Goal: Task Accomplishment & Management: Use online tool/utility

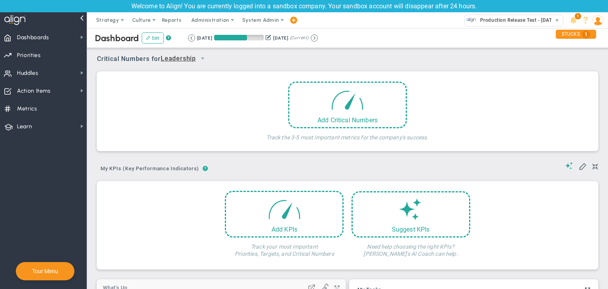
click at [47, 118] on span "Learn Learn" at bounding box center [43, 126] width 87 height 18
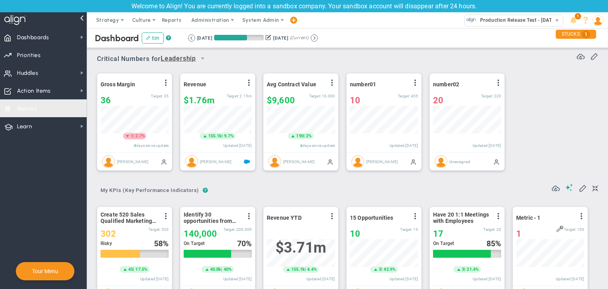
scroll to position [356, 0]
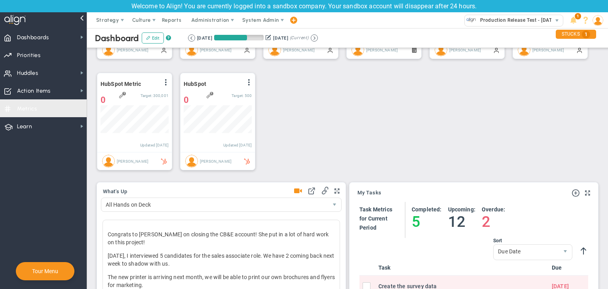
click at [37, 108] on span "Metrics Metrics" at bounding box center [43, 108] width 87 height 18
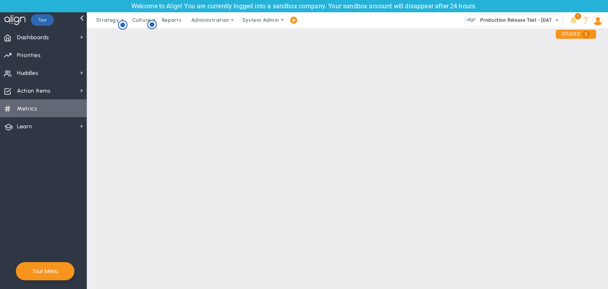
checkbox input "false"
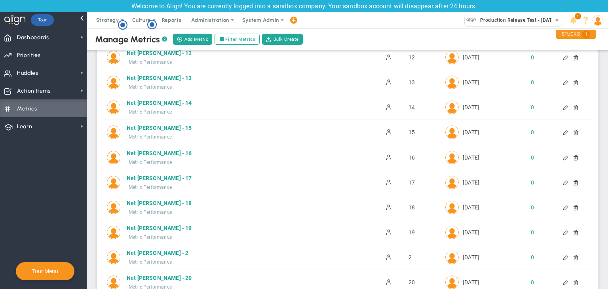
scroll to position [475, 0]
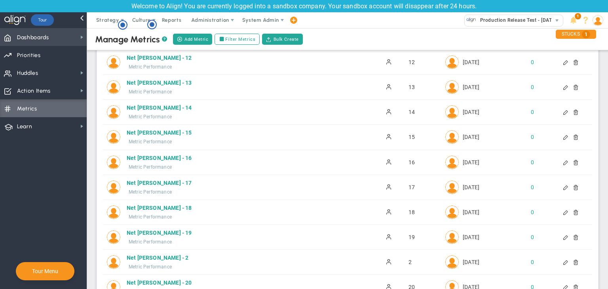
click at [35, 34] on span "Dashboards" at bounding box center [33, 37] width 32 height 17
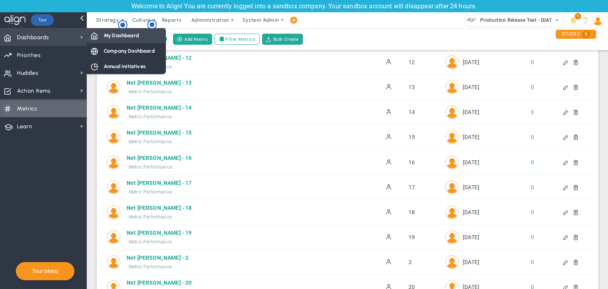
click at [144, 40] on div "My Dashboard" at bounding box center [126, 35] width 79 height 15
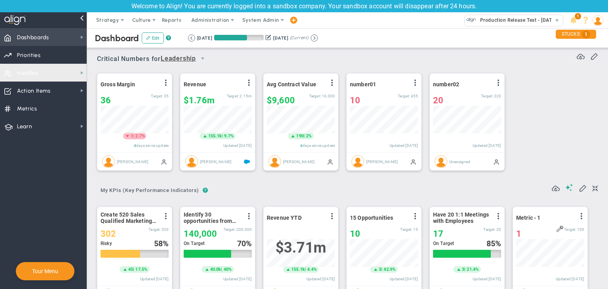
click at [59, 31] on span "Dashboards Dashboards" at bounding box center [43, 37] width 87 height 18
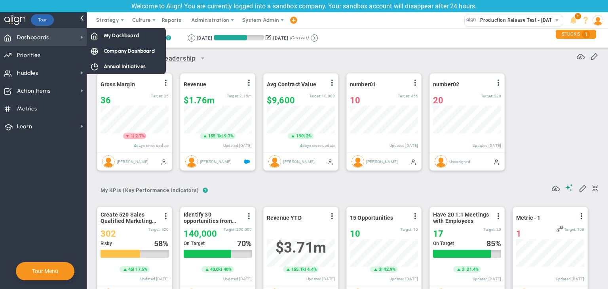
click at [74, 35] on span "Dashboards Dashboards" at bounding box center [43, 37] width 87 height 18
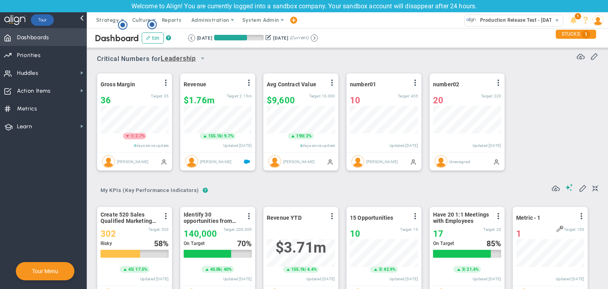
click at [81, 36] on span at bounding box center [82, 37] width 6 height 6
click at [246, 72] on div "Gross Margin View Historical Graph Edit Make "No Change" Update Add Past Update…" at bounding box center [344, 122] width 511 height 111
click at [215, 15] on span "Administration" at bounding box center [210, 20] width 51 height 16
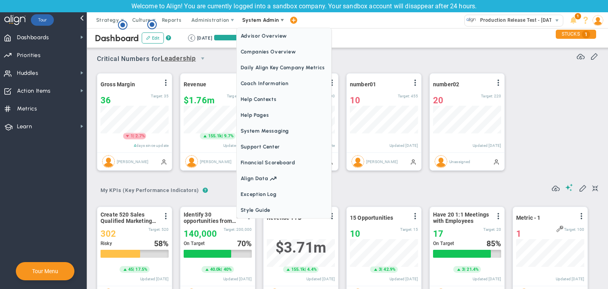
click at [260, 26] on span "System Admin" at bounding box center [261, 20] width 50 height 16
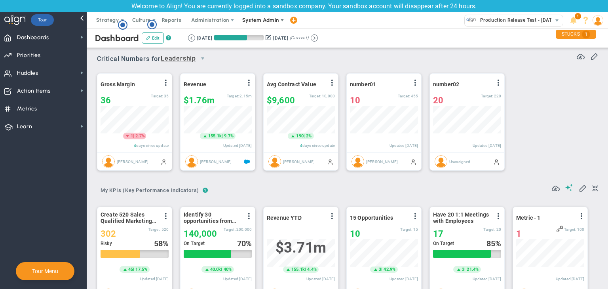
click at [260, 25] on span "System Admin" at bounding box center [261, 20] width 50 height 16
click at [82, 36] on span at bounding box center [82, 37] width 6 height 6
click at [255, 23] on span "System Admin" at bounding box center [261, 20] width 50 height 16
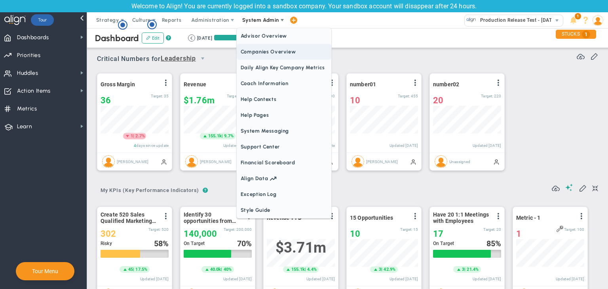
click at [269, 56] on span "Companies Overview" at bounding box center [284, 52] width 95 height 16
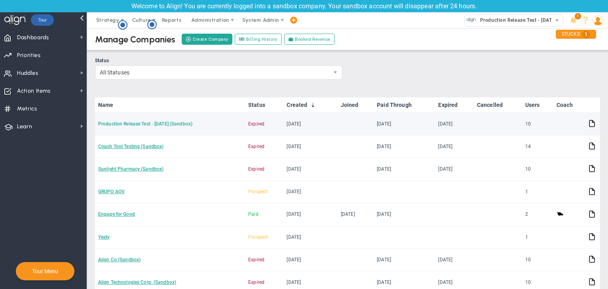
click at [164, 124] on link "Production Release Test - [DATE] (Sandbox)" at bounding box center [145, 124] width 94 height 6
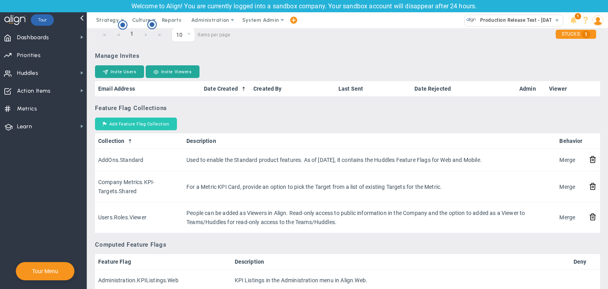
click at [155, 119] on button "Add Feature Flag Collection" at bounding box center [136, 124] width 82 height 13
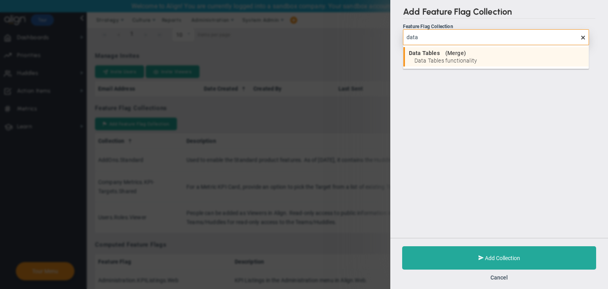
click at [445, 58] on span "Data Tables functionality" at bounding box center [499, 61] width 170 height 6
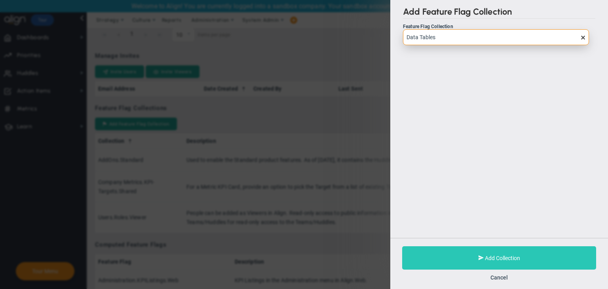
type input "Data Tables"
click at [489, 255] on span "Add Collection" at bounding box center [502, 258] width 35 height 6
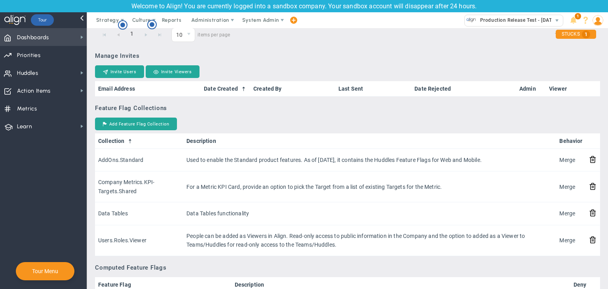
click at [60, 44] on span "Dashboards Dashboards" at bounding box center [43, 37] width 87 height 18
click at [228, 119] on div "Add Feature Flag Collection" at bounding box center [347, 125] width 505 height 14
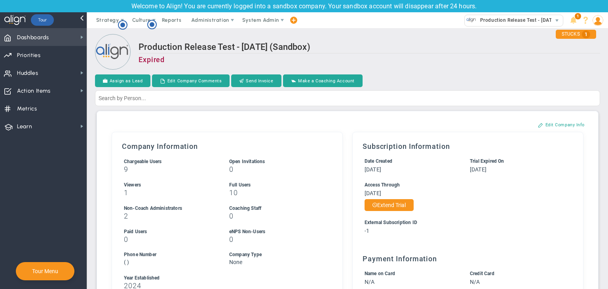
click at [57, 39] on span "Dashboards Dashboards" at bounding box center [43, 37] width 87 height 18
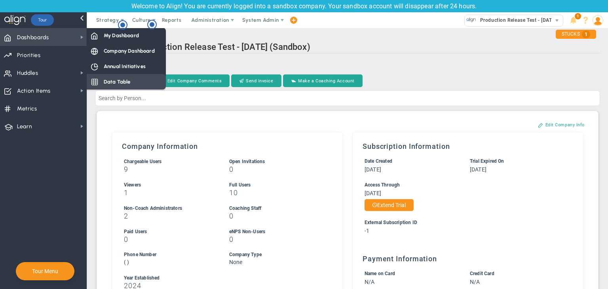
click at [121, 82] on span "Data Table" at bounding box center [117, 82] width 27 height 8
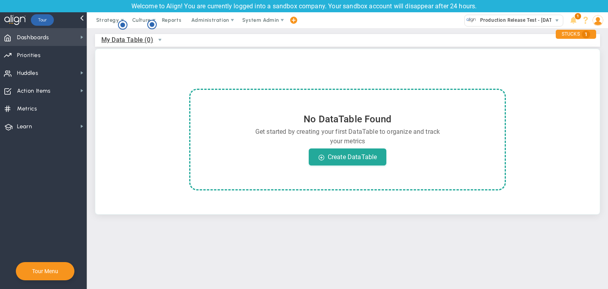
click at [83, 42] on span "Dashboards Dashboards" at bounding box center [43, 37] width 87 height 18
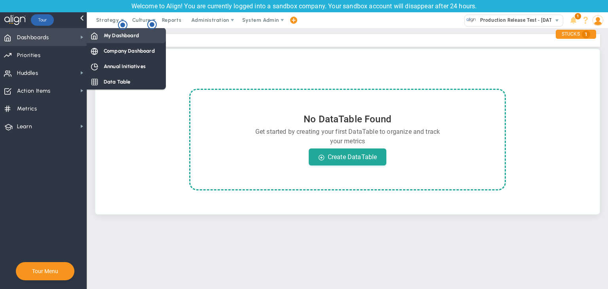
click at [105, 34] on span "My Dashboard" at bounding box center [121, 36] width 35 height 8
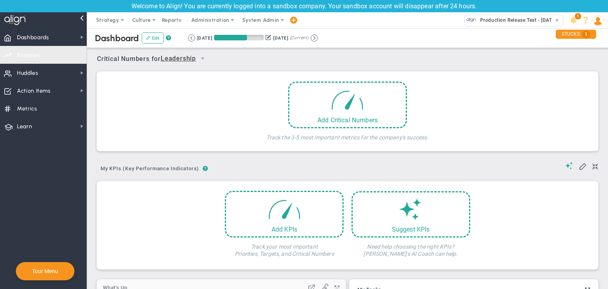
drag, startPoint x: 48, startPoint y: 34, endPoint x: 95, endPoint y: 46, distance: 48.6
click at [49, 34] on span "Dashboards" at bounding box center [33, 37] width 32 height 17
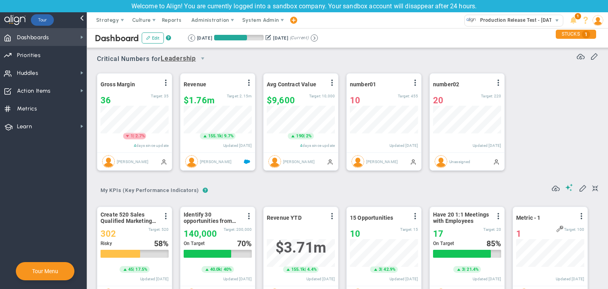
click at [70, 38] on span "Dashboards Dashboards" at bounding box center [43, 37] width 87 height 18
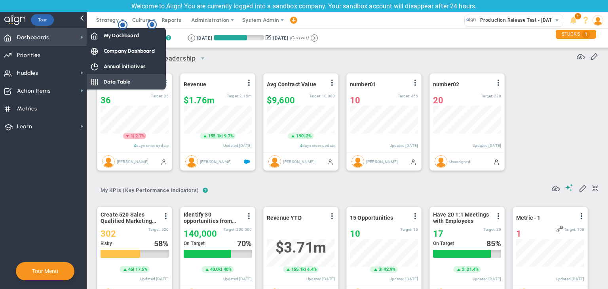
click at [99, 77] on div "Data Table" at bounding box center [126, 81] width 79 height 15
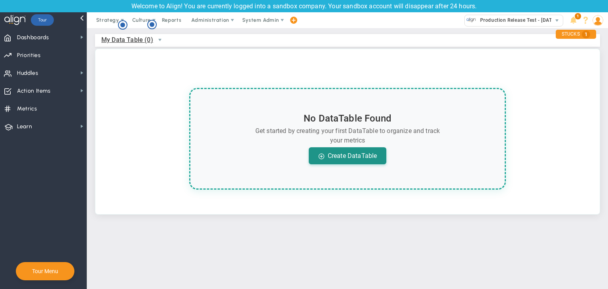
click at [369, 159] on div "Create DataTable" at bounding box center [348, 155] width 78 height 17
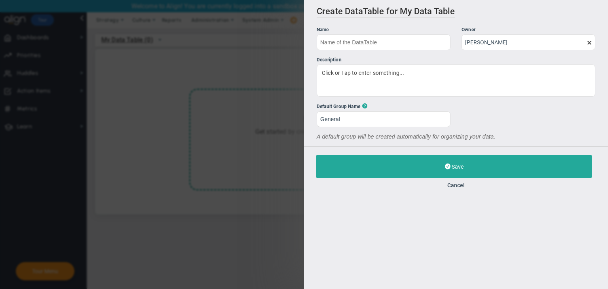
click at [369, 35] on input "text" at bounding box center [384, 42] width 134 height 16
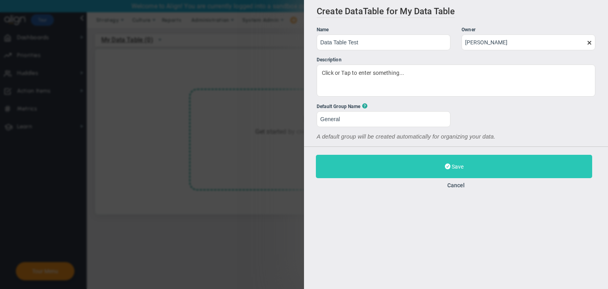
type input "Data Table Test"
click at [438, 164] on button "Save" at bounding box center [454, 166] width 276 height 23
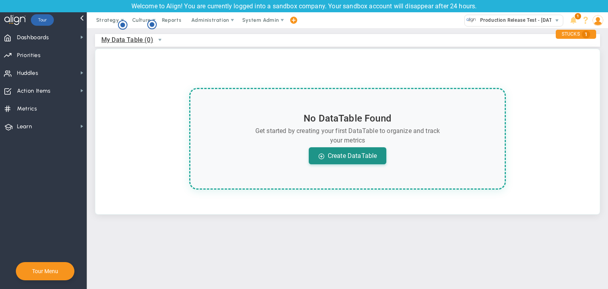
click at [364, 160] on div "Create DataTable" at bounding box center [348, 155] width 78 height 17
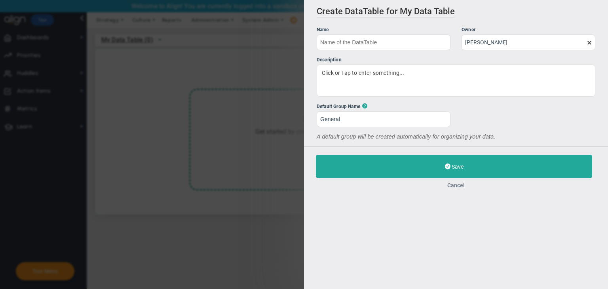
click at [462, 186] on button "Cancel" at bounding box center [456, 185] width 280 height 6
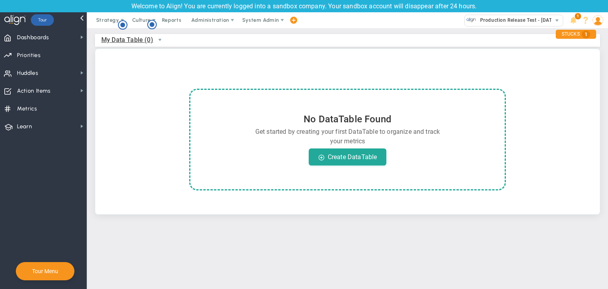
click at [141, 39] on span "My Data Table (0)" at bounding box center [127, 40] width 52 height 10
click at [142, 62] on li "+ Manage Data Tables" at bounding box center [145, 58] width 86 height 17
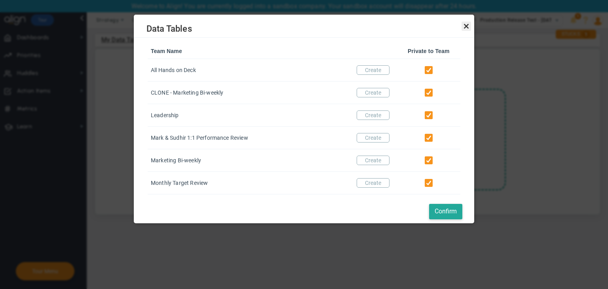
click at [467, 29] on link "Close" at bounding box center [467, 27] width 10 height 10
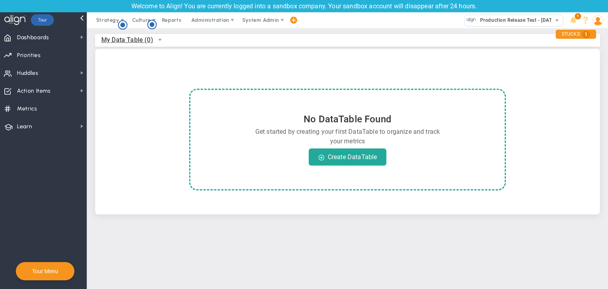
click at [140, 42] on span "My Data Table (0)" at bounding box center [127, 40] width 52 height 10
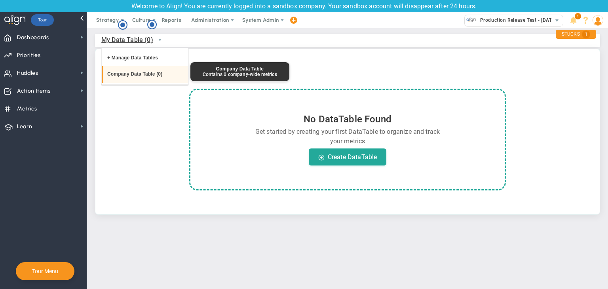
click at [139, 74] on li "Company Data Table (0)" at bounding box center [145, 74] width 86 height 17
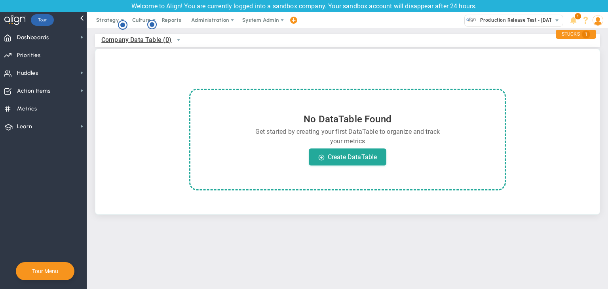
click at [117, 39] on span "Company Data Table (0)" at bounding box center [136, 40] width 70 height 10
click at [171, 58] on li "+ Manage Data Tables" at bounding box center [145, 58] width 86 height 17
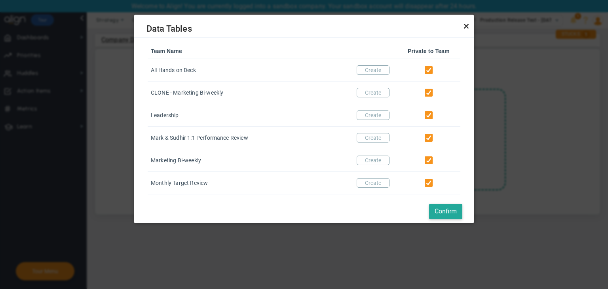
click at [466, 29] on link "Close" at bounding box center [467, 27] width 10 height 10
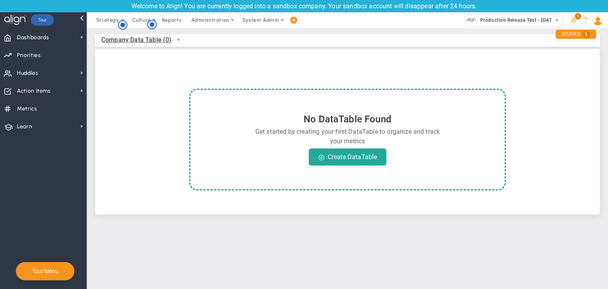
click at [144, 33] on span "Company Data Table (0)" at bounding box center [144, 39] width 87 height 13
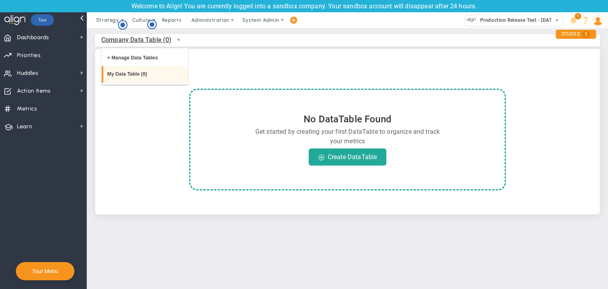
click at [139, 78] on li "My Data Table (0)" at bounding box center [145, 74] width 86 height 17
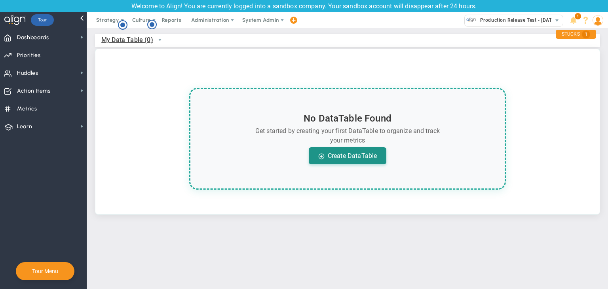
click at [366, 158] on div "Create DataTable" at bounding box center [348, 155] width 78 height 17
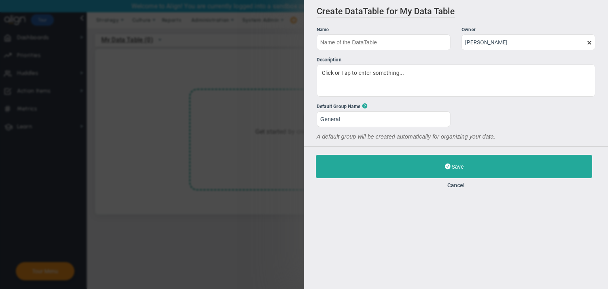
click at [392, 48] on input "text" at bounding box center [384, 42] width 134 height 16
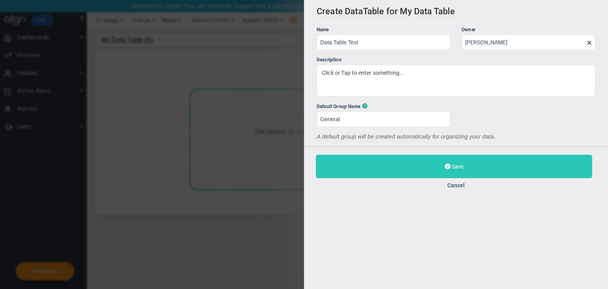
type input "Data Table Test"
click at [430, 163] on button "Save" at bounding box center [454, 166] width 276 height 23
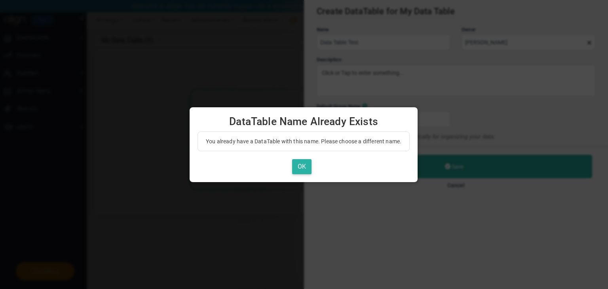
click at [303, 166] on button "OK" at bounding box center [301, 166] width 19 height 15
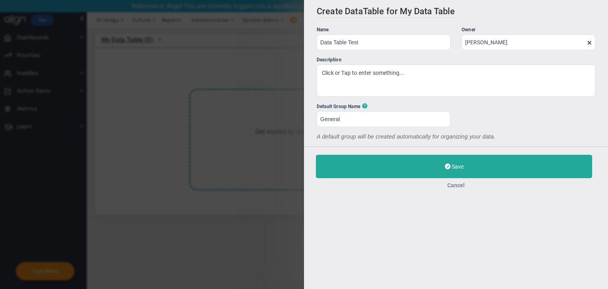
click at [461, 188] on button "Cancel" at bounding box center [456, 185] width 280 height 6
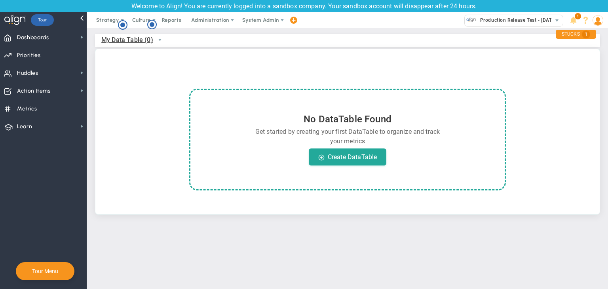
drag, startPoint x: 127, startPoint y: 48, endPoint x: 138, endPoint y: 39, distance: 14.7
click at [126, 52] on div "My Data Table (0) My Data Table → Data Table Test Weekly Monthly Quarterly Peri…" at bounding box center [347, 124] width 521 height 192
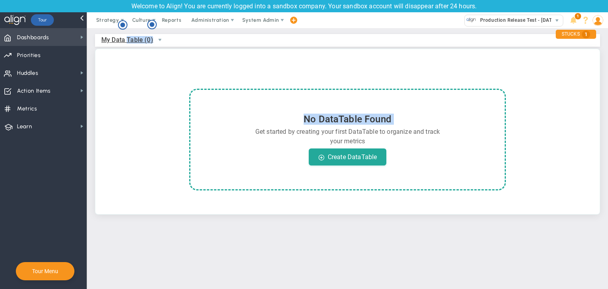
click at [18, 39] on span "Dashboards" at bounding box center [33, 37] width 32 height 17
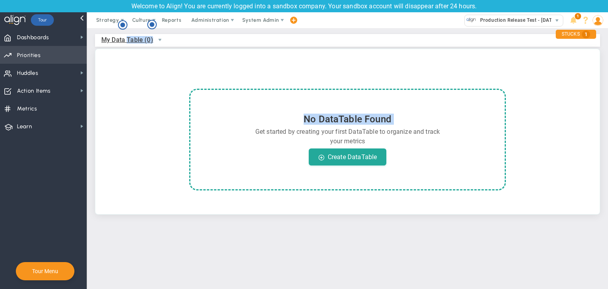
click at [74, 54] on span "Priorities OKR Tree Priorities OKRs" at bounding box center [43, 55] width 87 height 18
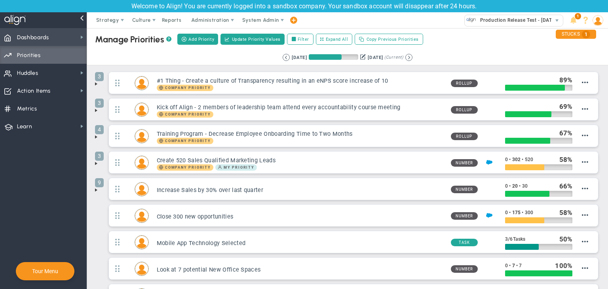
click at [45, 37] on span "Dashboards" at bounding box center [33, 37] width 32 height 17
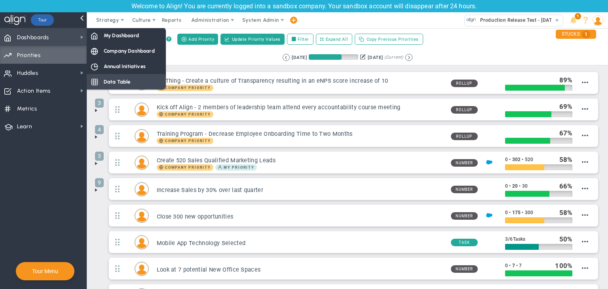
click at [120, 79] on span "Data Table" at bounding box center [117, 82] width 27 height 8
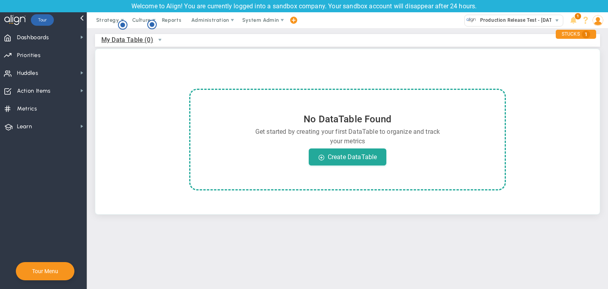
click at [141, 44] on span "My Data Table (0)" at bounding box center [127, 40] width 52 height 10
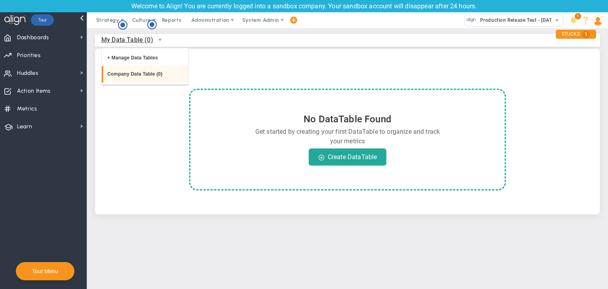
click at [144, 75] on li "Company Data Table (0)" at bounding box center [145, 74] width 86 height 17
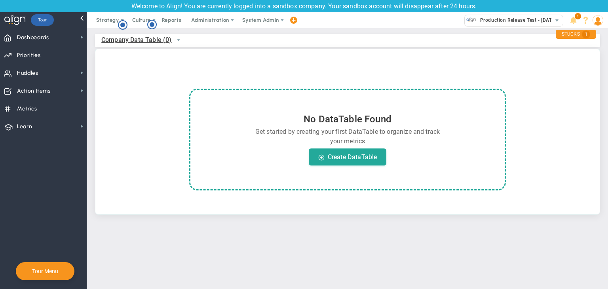
click at [136, 42] on span "Company Data Table (0)" at bounding box center [136, 40] width 70 height 10
click at [152, 63] on li "+ Manage Data Tables" at bounding box center [145, 58] width 86 height 17
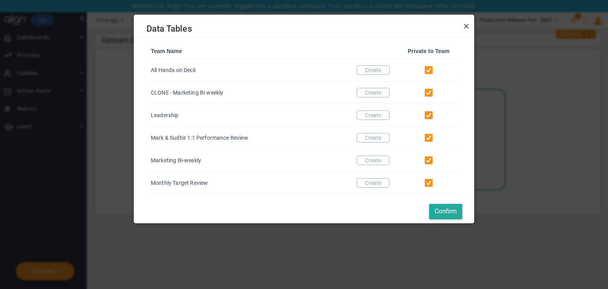
click at [473, 29] on div "Data Tables" at bounding box center [304, 26] width 340 height 23
click at [466, 29] on link "Close" at bounding box center [467, 27] width 10 height 10
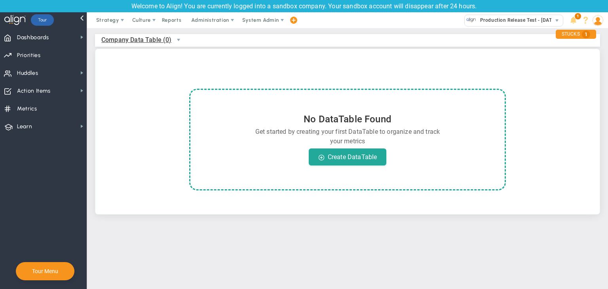
click at [134, 34] on span "Company Data Table (0)" at bounding box center [144, 39] width 87 height 13
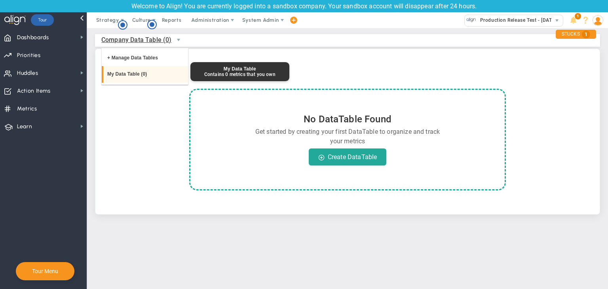
click at [127, 70] on li "My Data Table (0)" at bounding box center [145, 74] width 86 height 17
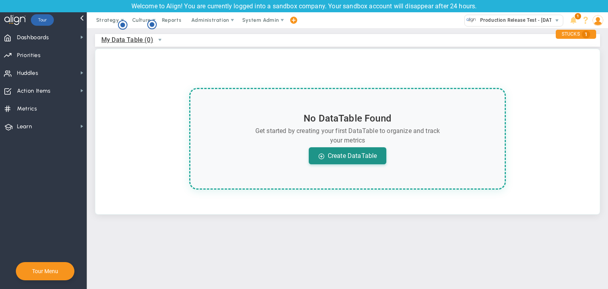
click at [355, 158] on div "Create DataTable" at bounding box center [348, 155] width 78 height 17
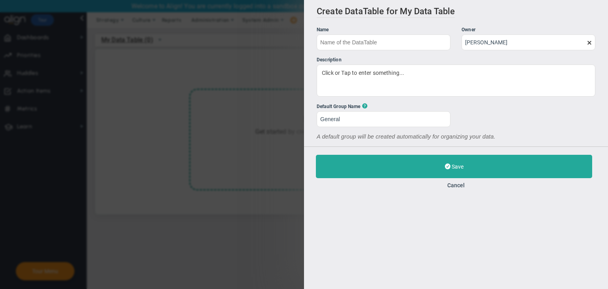
click at [388, 44] on input "text" at bounding box center [384, 42] width 134 height 16
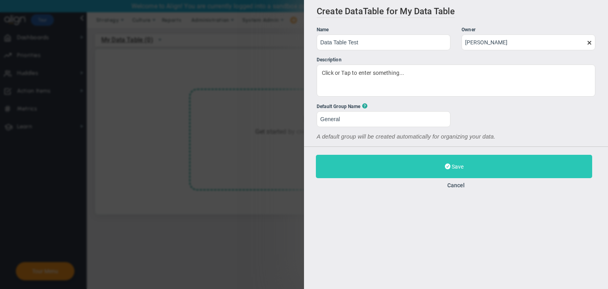
type input "Data Table Test"
click at [432, 168] on button "Save" at bounding box center [454, 166] width 276 height 23
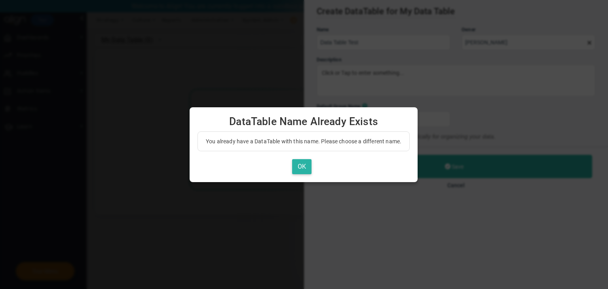
click at [310, 167] on button "OK" at bounding box center [301, 166] width 19 height 15
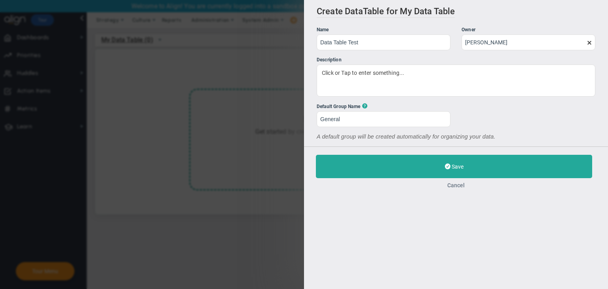
click at [462, 187] on button "Cancel" at bounding box center [456, 185] width 280 height 6
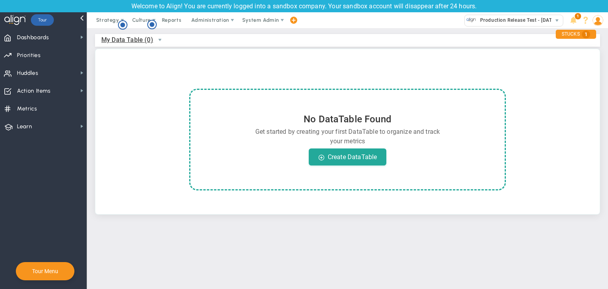
drag, startPoint x: 468, startPoint y: 112, endPoint x: 366, endPoint y: 284, distance: 199.5
click at [366, 284] on main "My Data Table (0) My Data Table → Data Table Test Weekly Monthly Quarterly Peri…" at bounding box center [347, 158] width 521 height 261
click at [490, 19] on span "Production Release Test - [DATE] (Sandbox)" at bounding box center [529, 20] width 106 height 10
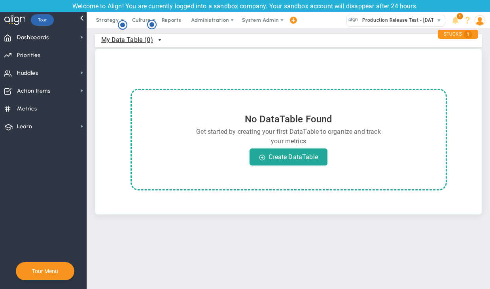
click at [157, 43] on span "select" at bounding box center [160, 40] width 6 height 6
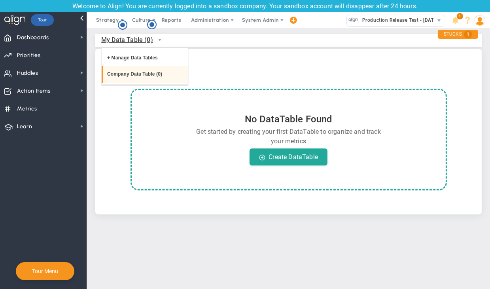
click at [130, 74] on li "Company Data Table (0)" at bounding box center [145, 74] width 86 height 17
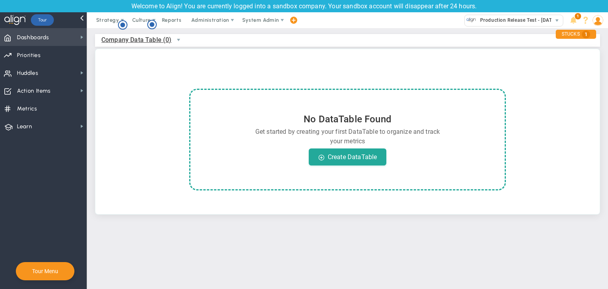
click at [27, 38] on span "Dashboards" at bounding box center [33, 37] width 32 height 17
click at [52, 45] on span "Dashboards Dashboards" at bounding box center [43, 37] width 87 height 18
drag, startPoint x: 63, startPoint y: 41, endPoint x: 68, endPoint y: 41, distance: 5.2
click at [63, 42] on span "Dashboards Dashboards" at bounding box center [43, 37] width 87 height 18
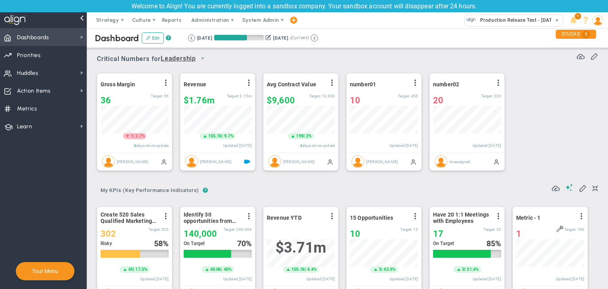
click at [45, 42] on span "Dashboards" at bounding box center [33, 37] width 32 height 17
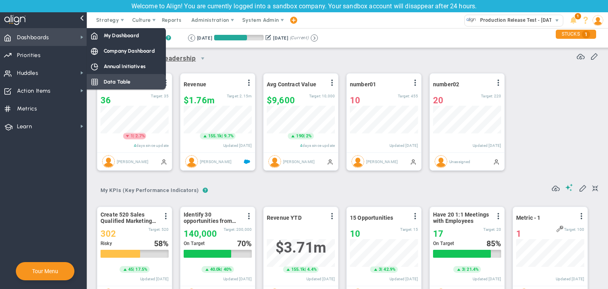
click at [102, 76] on div "Data Table" at bounding box center [126, 81] width 79 height 15
